Goal: Transaction & Acquisition: Download file/media

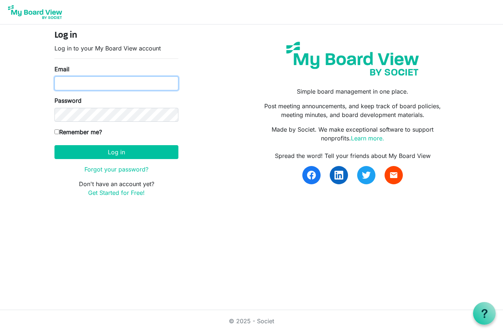
click at [88, 89] on input "Email" at bounding box center [116, 83] width 124 height 14
type input "scott@luckiefarms.com"
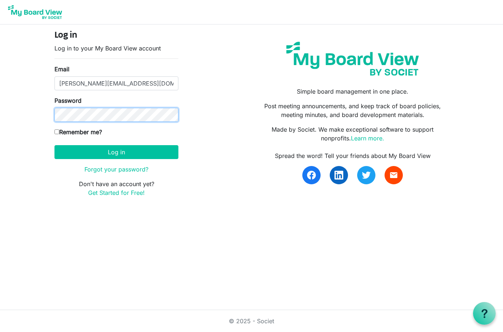
click at [116, 152] on button "Log in" at bounding box center [116, 152] width 124 height 14
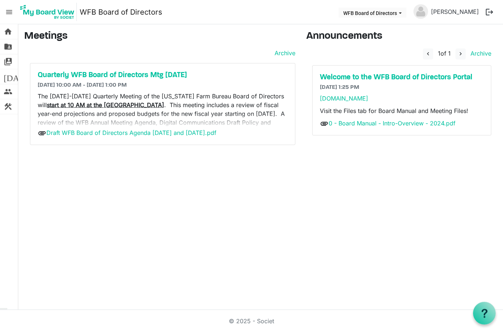
scroll to position [14, 0]
click at [122, 100] on p "The [DATE]-[DATE] Quarterly Meeting of the [US_STATE] Farm Bureau Board of Dire…" at bounding box center [163, 122] width 250 height 61
click at [147, 129] on link "Draft WFB Board of Directors Agenda 9-18 and 9-19-2025.pdf" at bounding box center [131, 132] width 170 height 7
click at [145, 71] on h5 "Quarterly WFB Board of Directors Mtg Sept. 2025" at bounding box center [163, 75] width 250 height 9
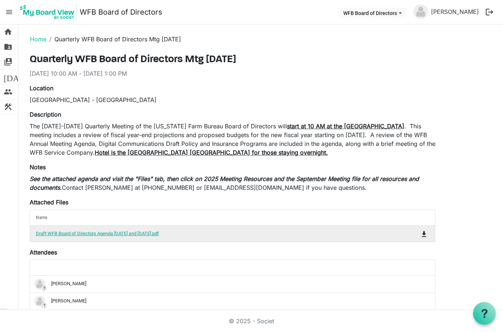
click at [153, 232] on link "Draft WFB Board of Directors Agenda 9-18 and 9-19-2025.pdf" at bounding box center [97, 233] width 123 height 5
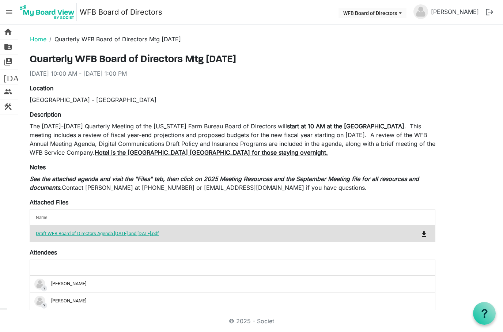
click at [132, 234] on link "Draft WFB Board of Directors Agenda 9-18 and 9-19-2025.pdf" at bounding box center [97, 233] width 123 height 5
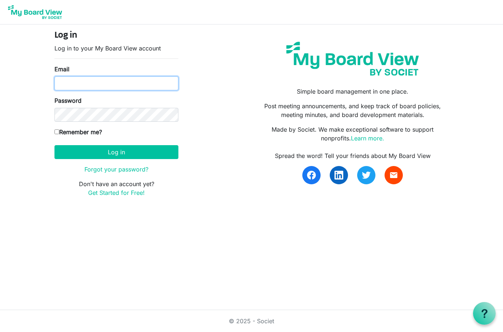
click at [94, 86] on input "Email" at bounding box center [116, 83] width 124 height 14
type input "[PERSON_NAME][EMAIL_ADDRESS][DOMAIN_NAME]"
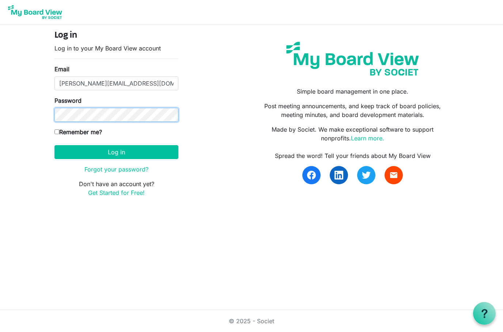
click at [116, 152] on button "Log in" at bounding box center [116, 152] width 124 height 14
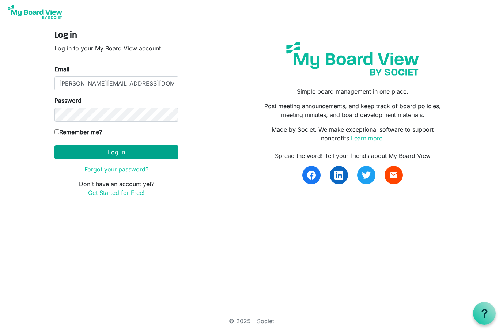
click at [124, 145] on button "Log in" at bounding box center [116, 152] width 124 height 14
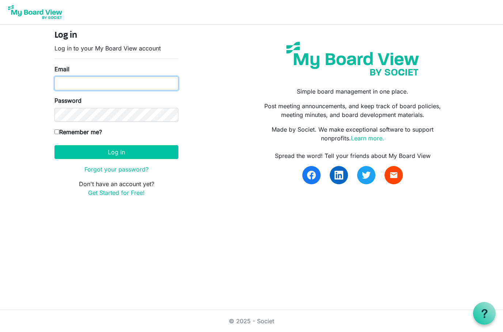
drag, startPoint x: 104, startPoint y: 88, endPoint x: 107, endPoint y: 82, distance: 6.5
click at [104, 88] on input "Email" at bounding box center [116, 83] width 124 height 14
type input "[PERSON_NAME][EMAIL_ADDRESS][DOMAIN_NAME]"
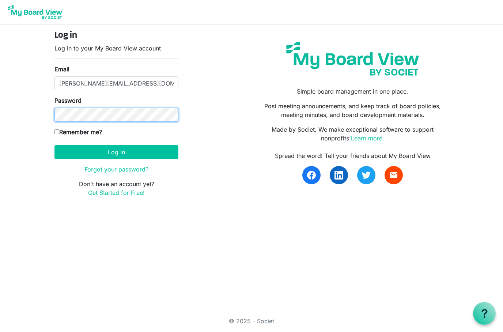
click at [116, 152] on button "Log in" at bounding box center [116, 152] width 124 height 14
